Goal: Task Accomplishment & Management: Use online tool/utility

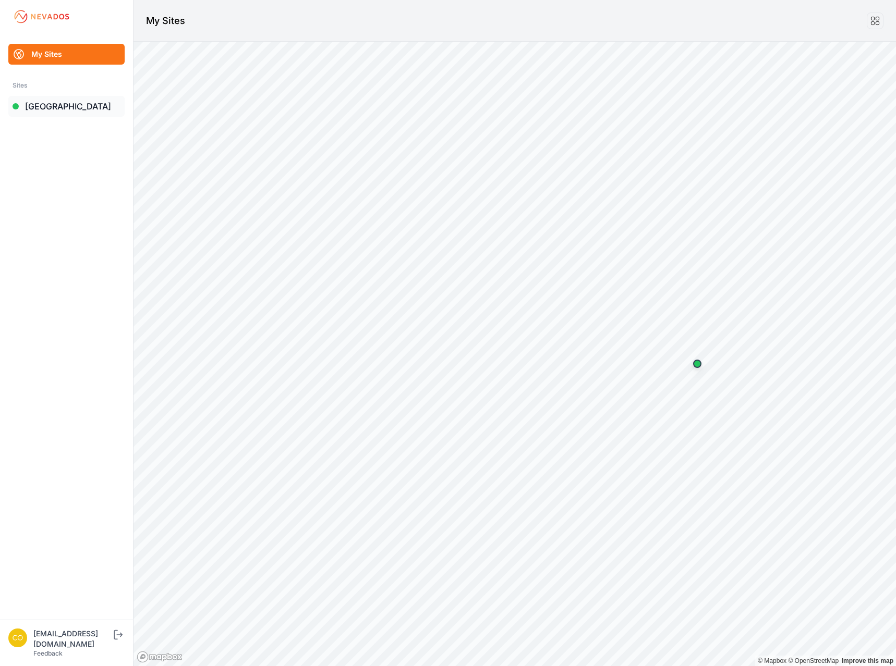
click at [86, 112] on link "[GEOGRAPHIC_DATA]" at bounding box center [66, 106] width 116 height 21
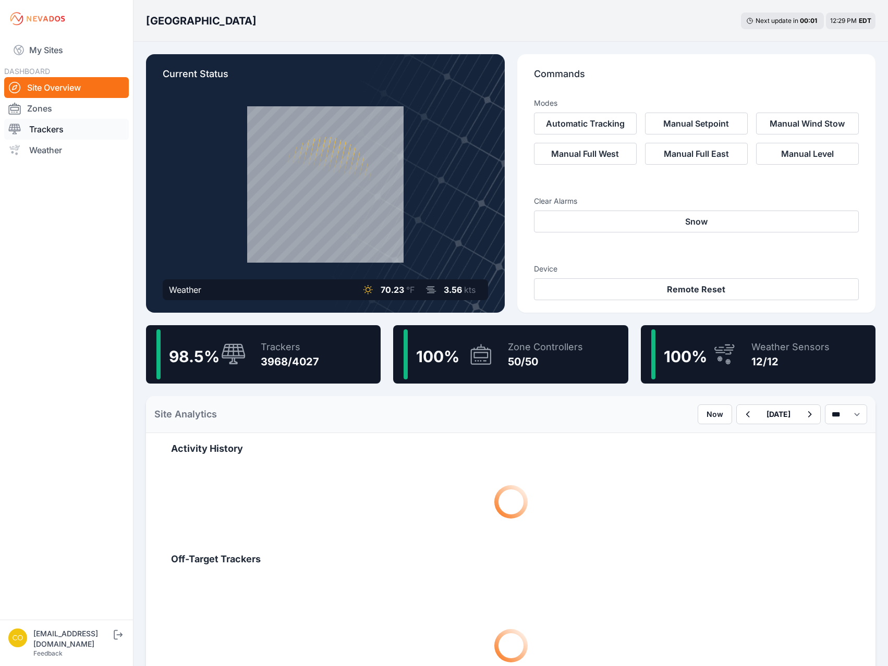
click at [73, 133] on link "Trackers" at bounding box center [66, 129] width 125 height 21
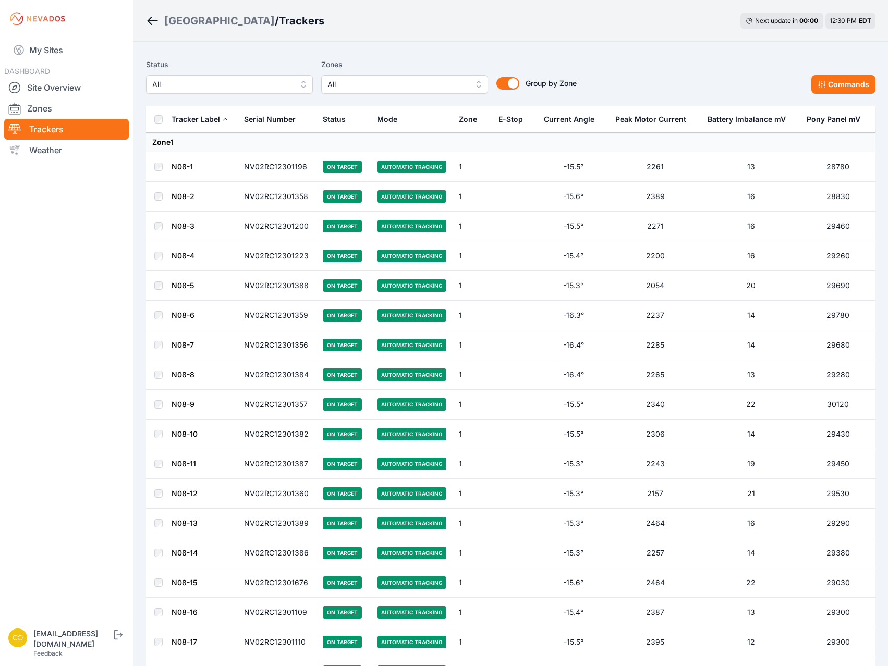
click at [397, 87] on span "All" at bounding box center [397, 84] width 140 height 13
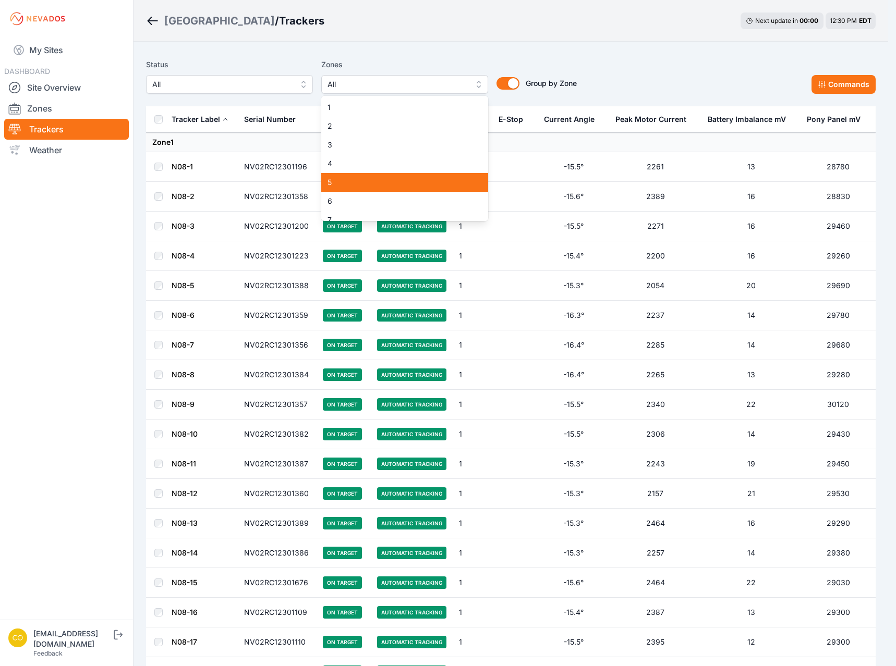
click at [351, 181] on span "5" at bounding box center [398, 182] width 142 height 10
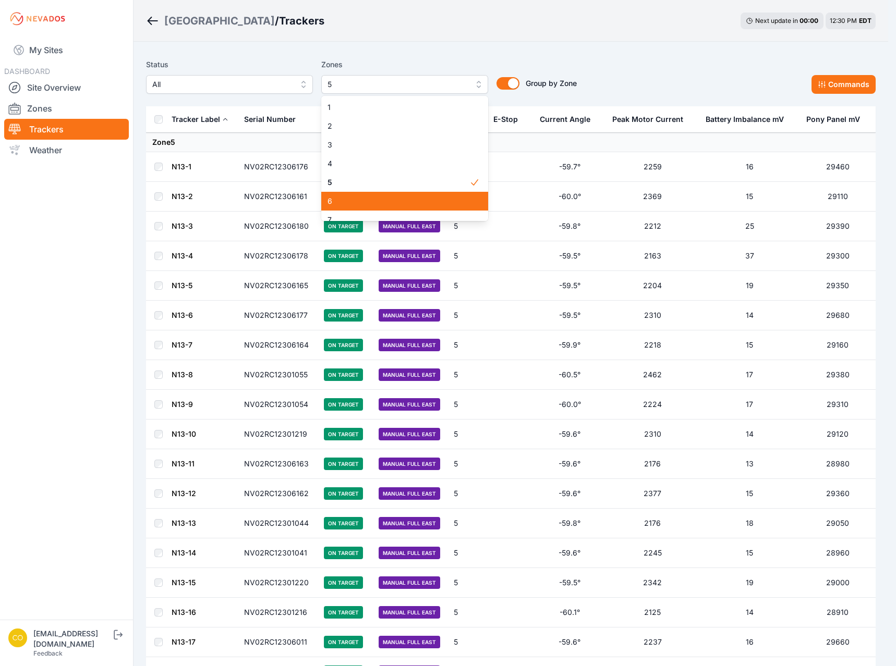
click at [347, 202] on span "6" at bounding box center [398, 201] width 142 height 10
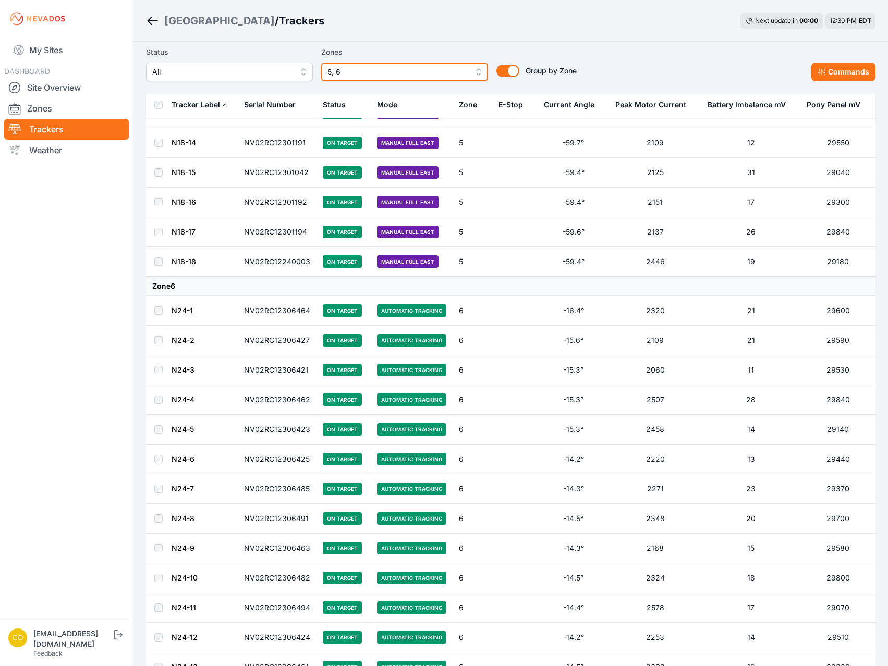
scroll to position [834, 0]
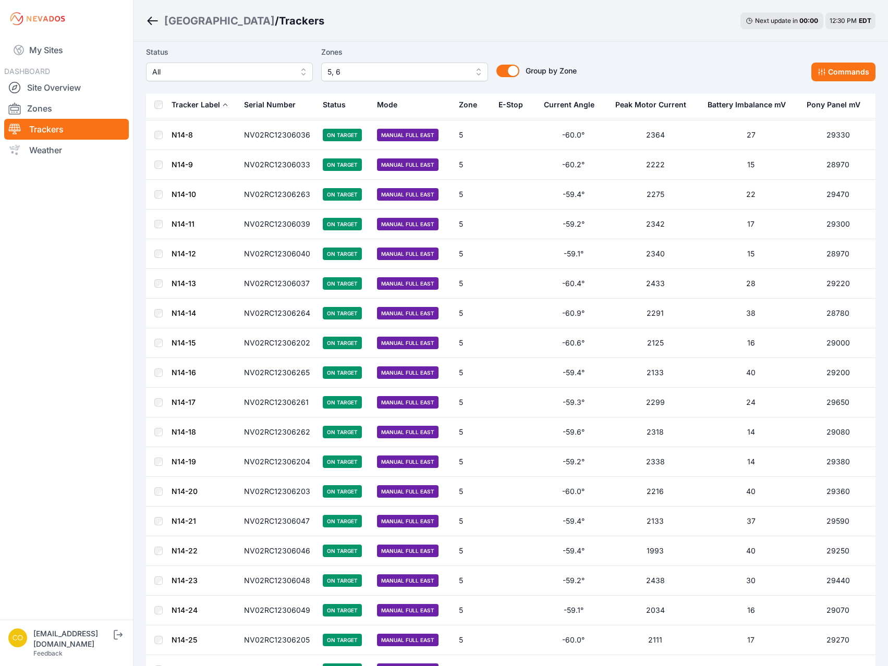
click at [159, 105] on th at bounding box center [158, 105] width 25 height 27
click at [840, 76] on button "Commands" at bounding box center [843, 72] width 64 height 19
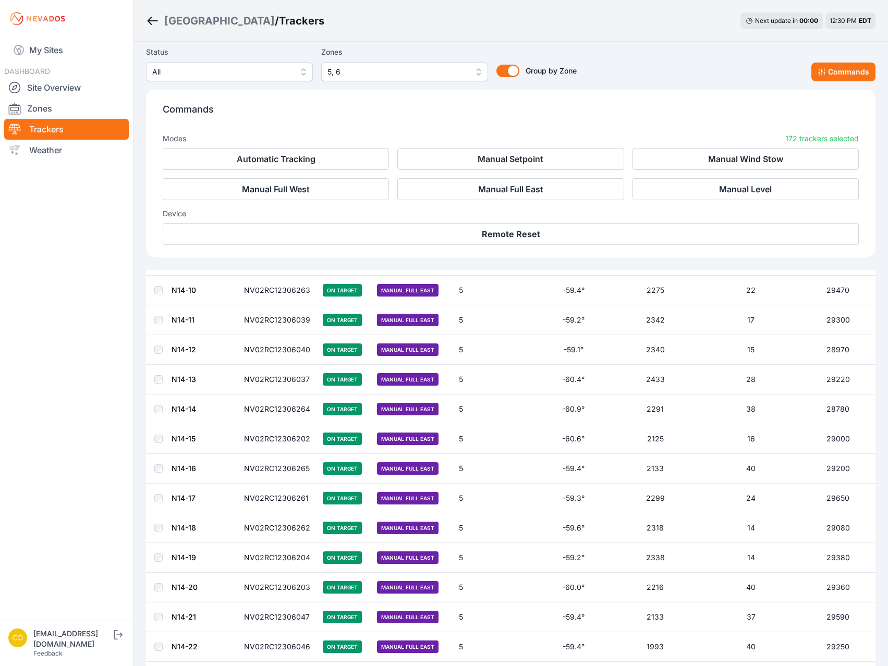
scroll to position [1010, 0]
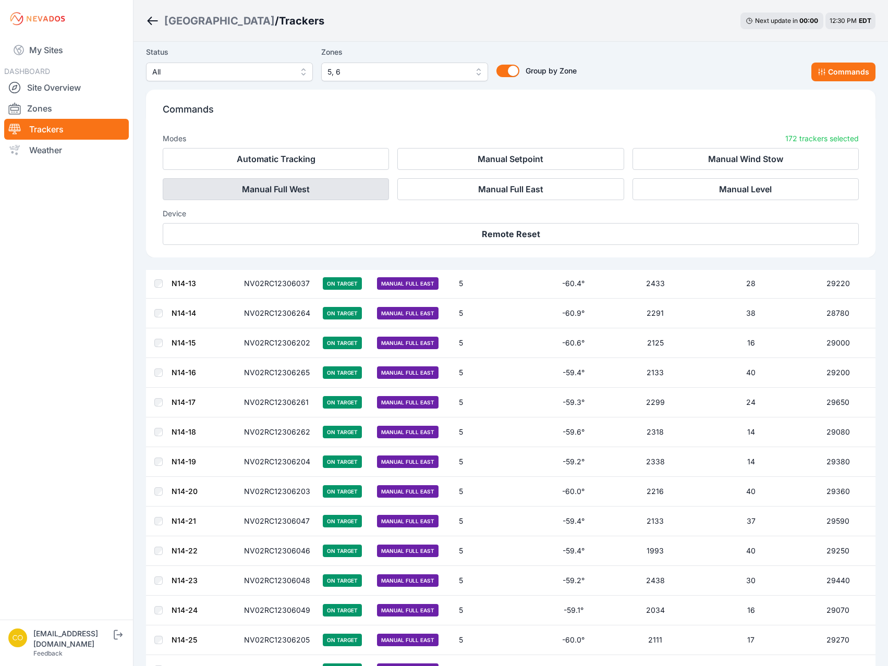
click at [358, 194] on button "Manual Full West" at bounding box center [276, 189] width 226 height 22
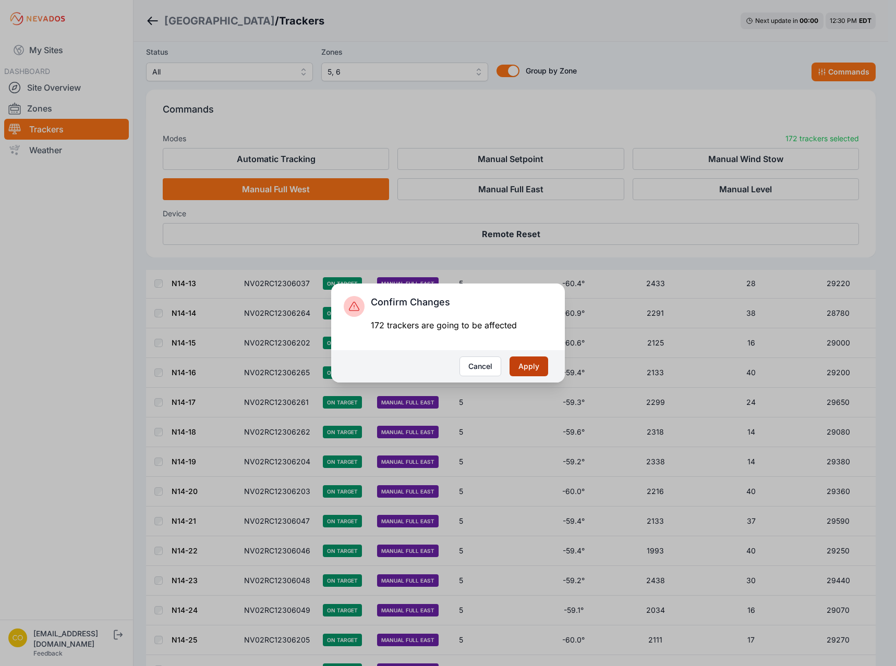
click at [532, 370] on button "Apply" at bounding box center [528, 367] width 39 height 20
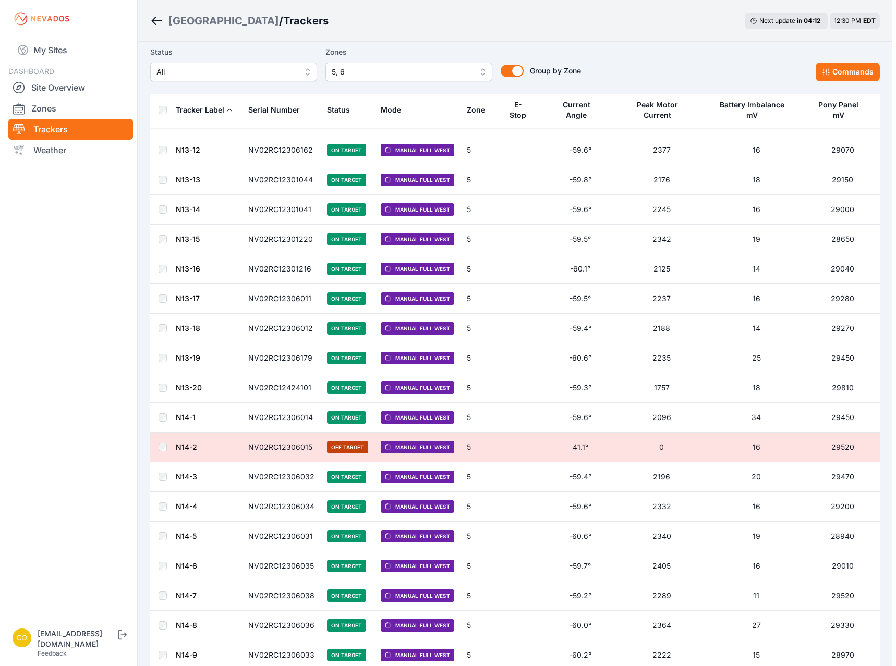
scroll to position [342, 0]
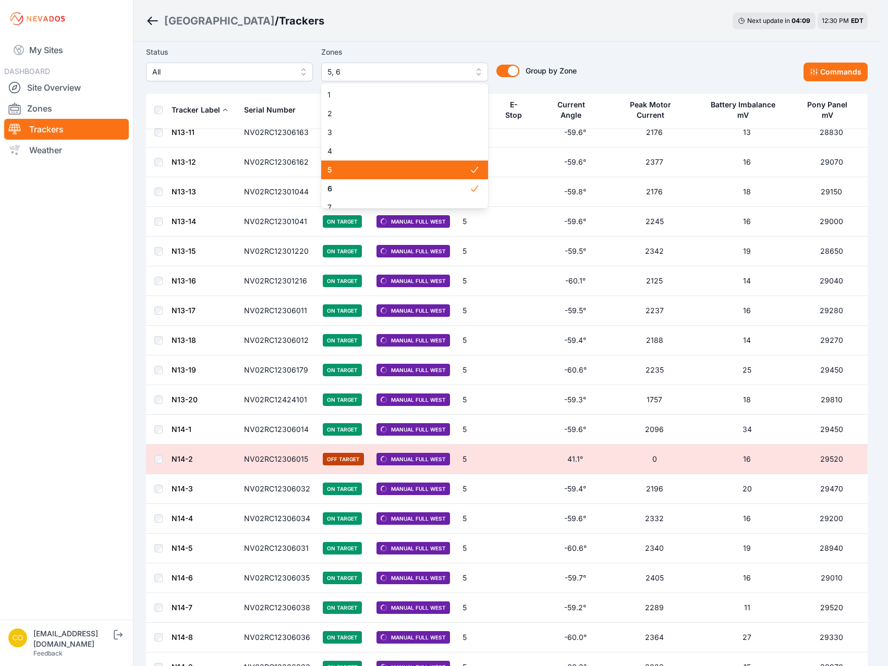
click at [388, 65] on button "5, 6" at bounding box center [404, 72] width 167 height 19
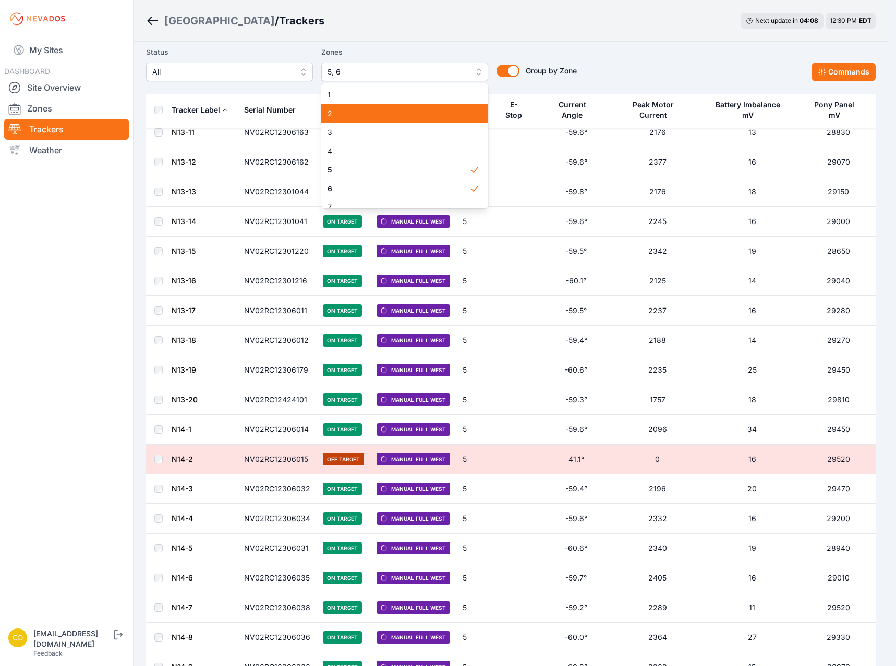
click at [366, 117] on span "2" at bounding box center [398, 113] width 142 height 10
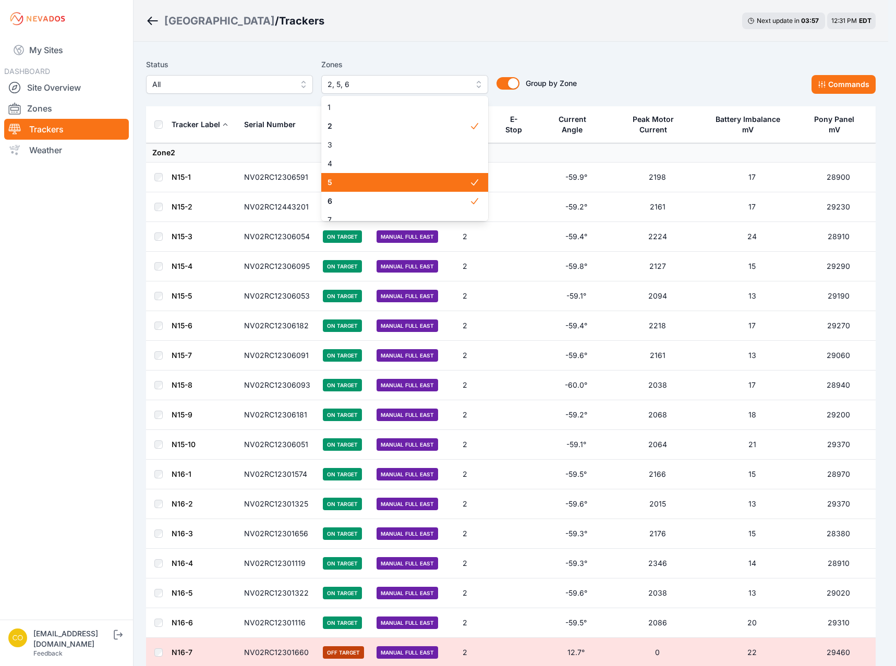
click at [407, 184] on span "5" at bounding box center [398, 182] width 142 height 10
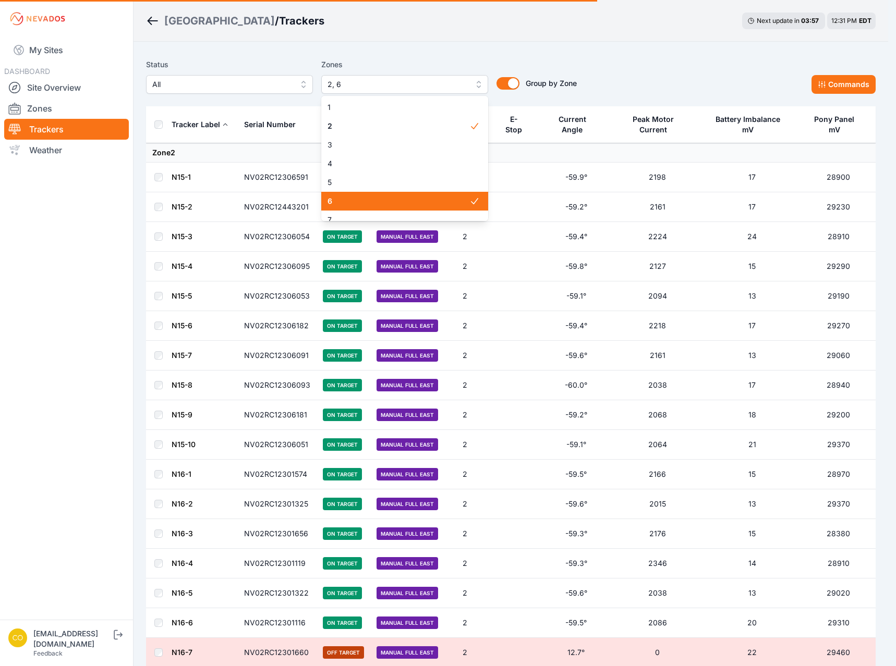
click at [372, 204] on span "6" at bounding box center [398, 201] width 142 height 10
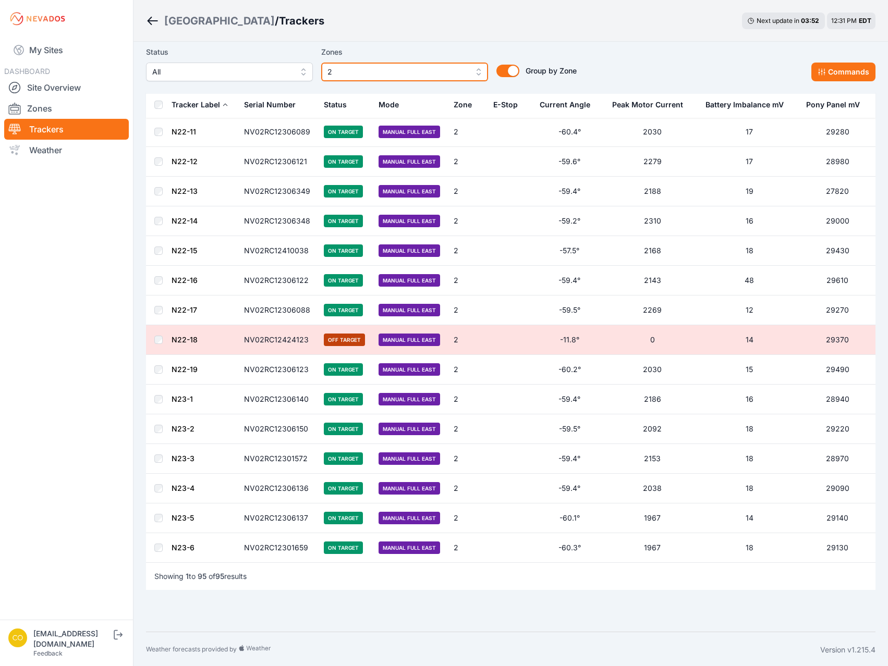
scroll to position [2414, 0]
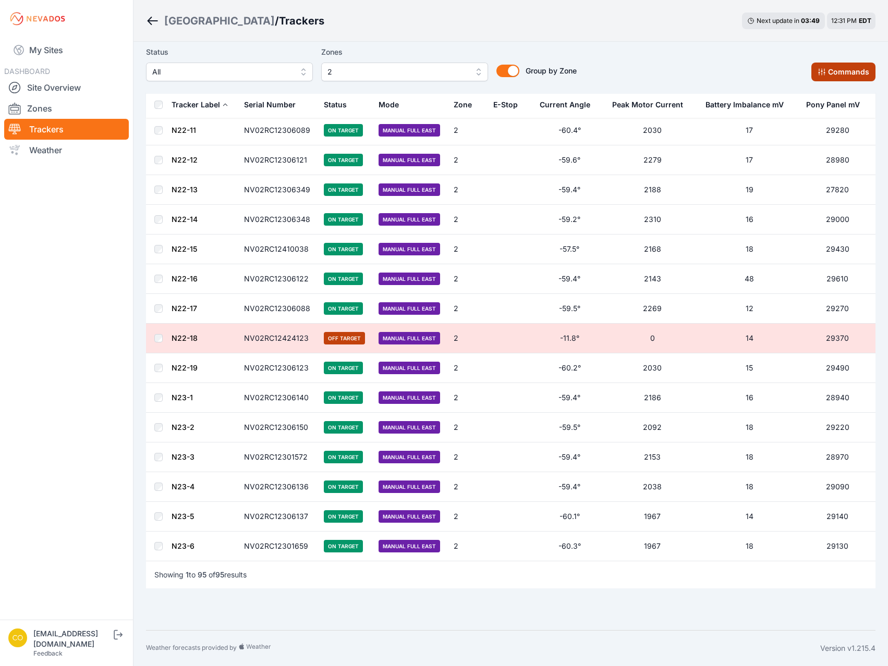
click at [845, 72] on button "Commands" at bounding box center [843, 72] width 64 height 19
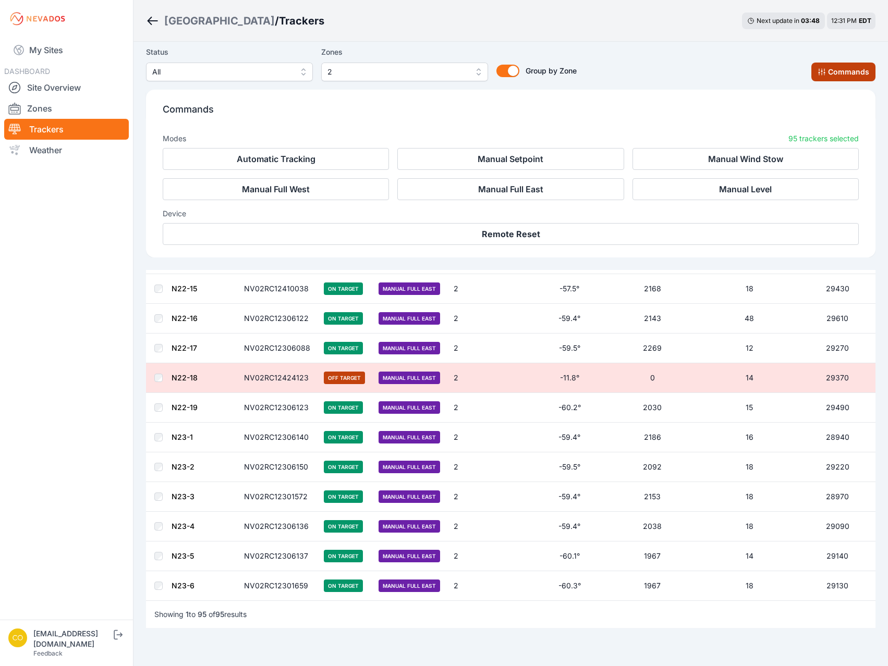
scroll to position [2590, 0]
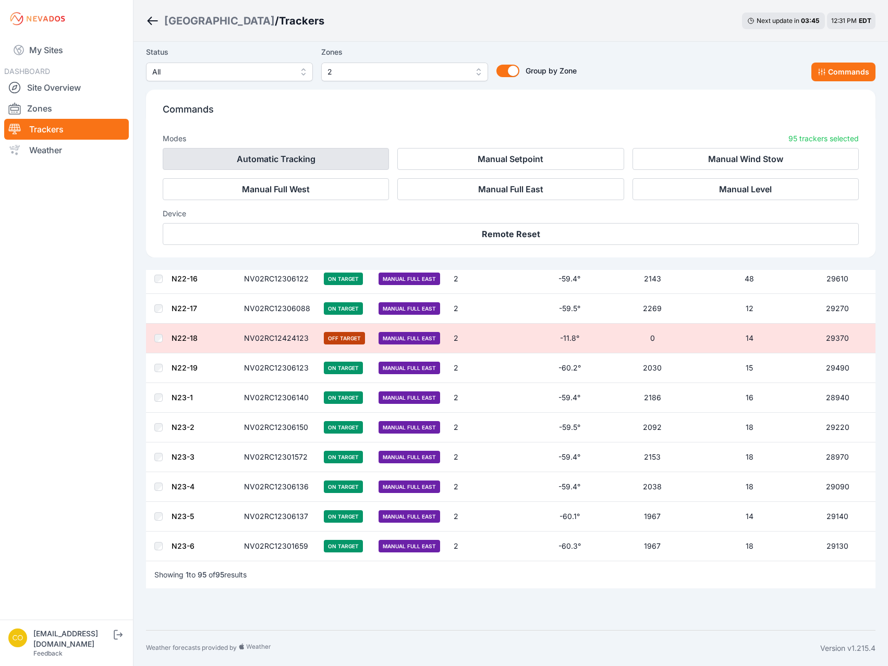
click at [351, 157] on button "Automatic Tracking" at bounding box center [276, 159] width 226 height 22
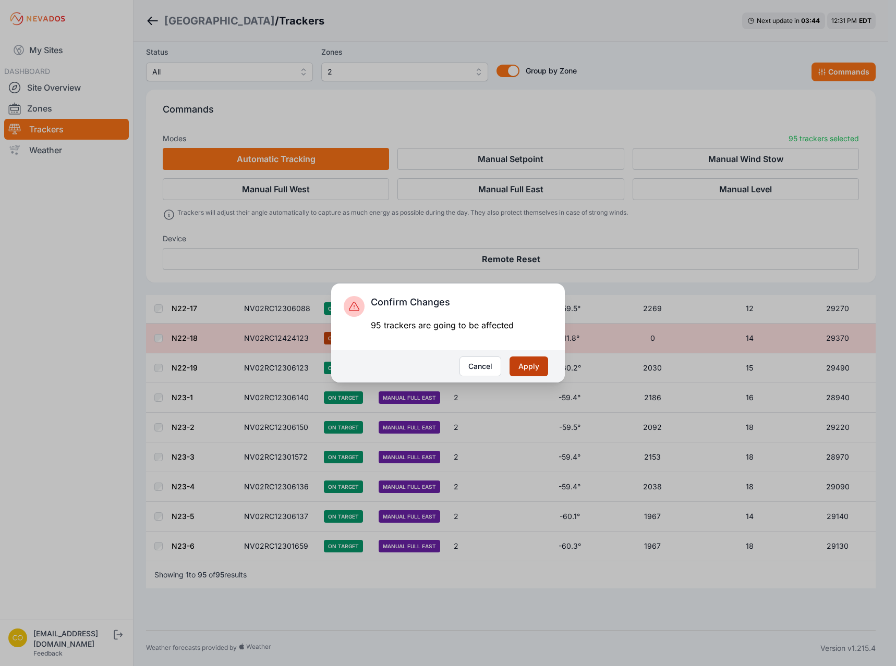
click at [528, 370] on button "Apply" at bounding box center [528, 367] width 39 height 20
